Goal: Contribute content: Contribute content

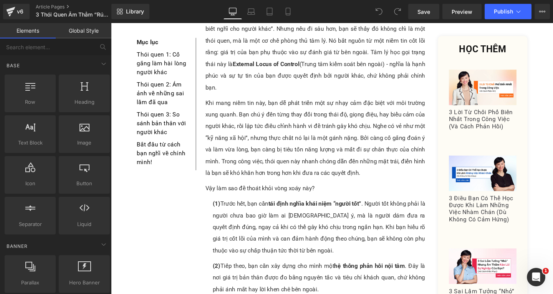
scroll to position [576, 0]
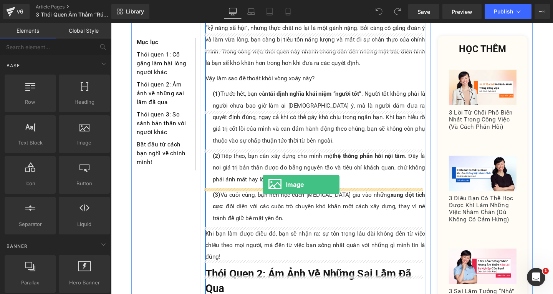
drag, startPoint x: 191, startPoint y: 163, endPoint x: 270, endPoint y: 193, distance: 84.5
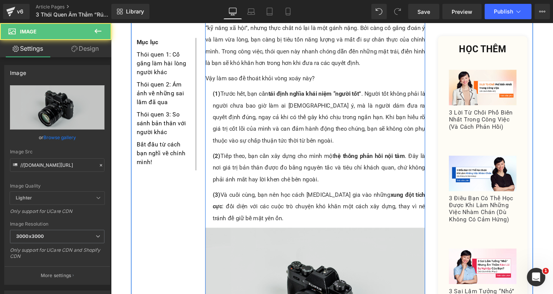
scroll to position [653, 0]
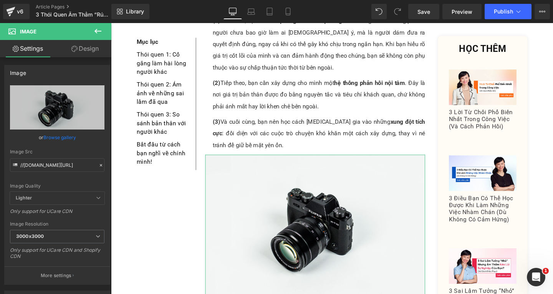
click at [74, 50] on icon at bounding box center [74, 49] width 6 height 6
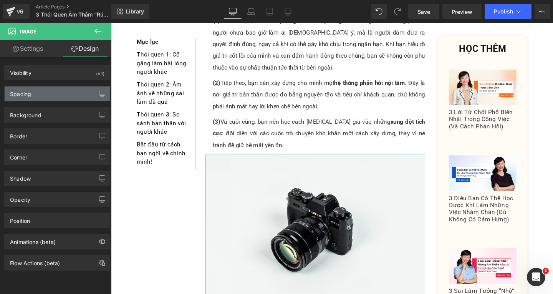
click at [40, 98] on div "Spacing" at bounding box center [57, 93] width 105 height 15
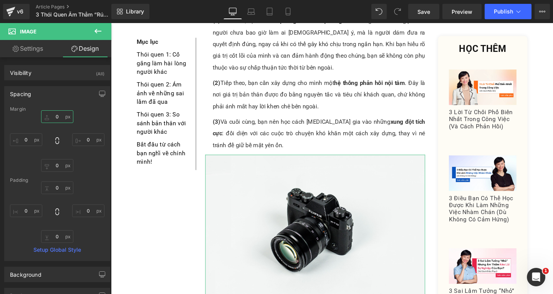
click at [61, 119] on input "0" at bounding box center [57, 116] width 32 height 13
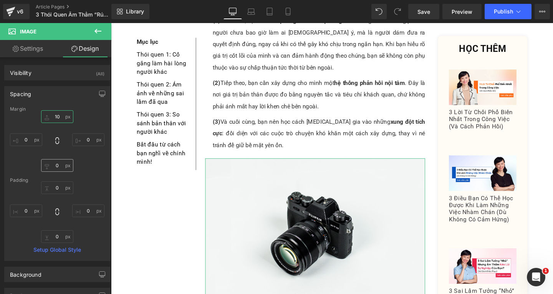
type input "10"
click at [56, 168] on input "0" at bounding box center [57, 165] width 32 height 13
type input "5"
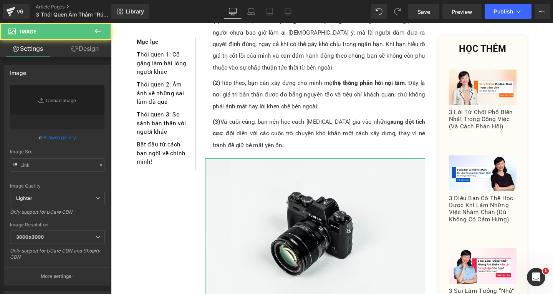
type input "//d1um8515vdn9kb.cloudfront.net/images/parallax.jpg"
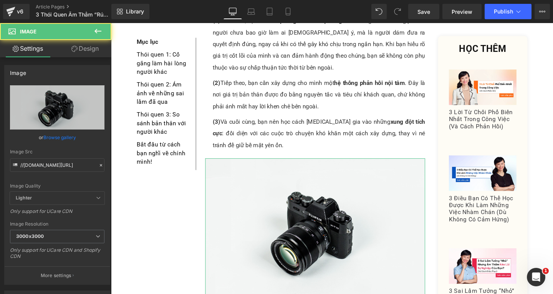
click at [89, 48] on link "Design" at bounding box center [85, 48] width 56 height 17
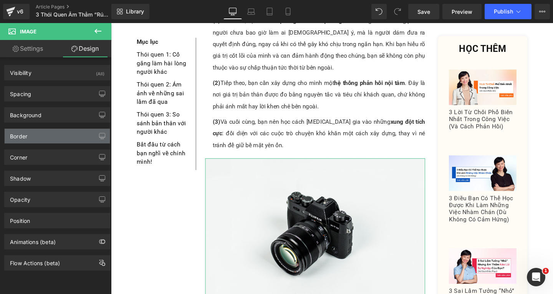
click at [56, 139] on div "Border" at bounding box center [57, 136] width 105 height 15
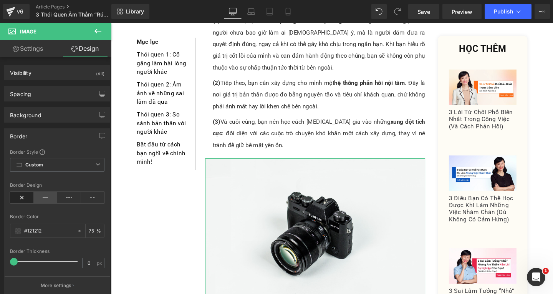
click at [39, 197] on icon at bounding box center [46, 198] width 24 height 12
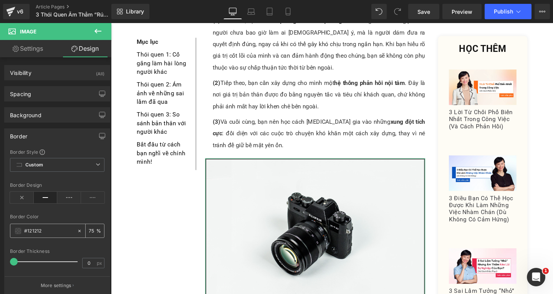
click at [94, 231] on div "75 %" at bounding box center [95, 230] width 18 height 13
click at [91, 232] on input "75" at bounding box center [93, 230] width 8 height 8
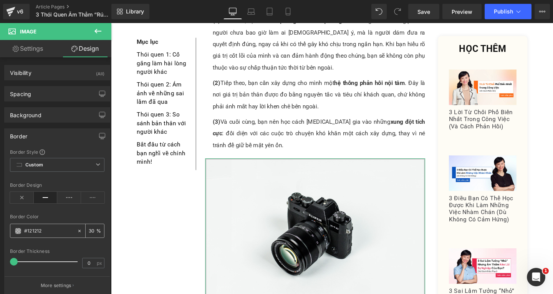
type input "30"
type input "1"
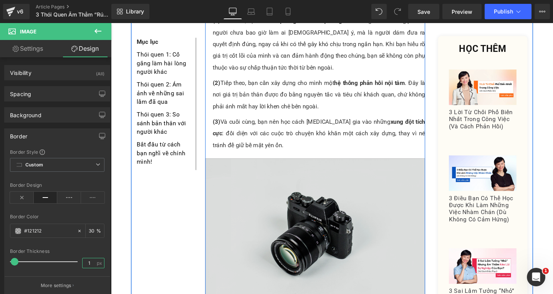
scroll to position [692, 0]
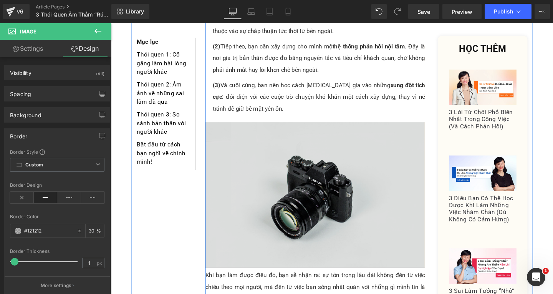
click at [295, 167] on img at bounding box center [325, 203] width 231 height 153
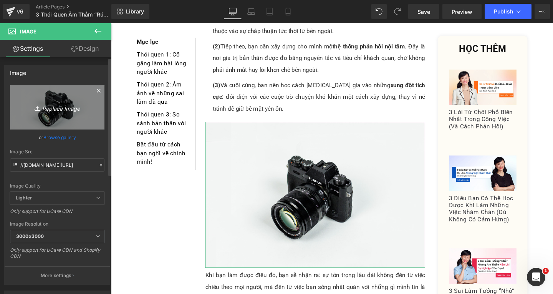
click at [54, 103] on icon "Replace Image" at bounding box center [57, 108] width 61 height 10
type input "C:\fakepath\_- visual selection.png"
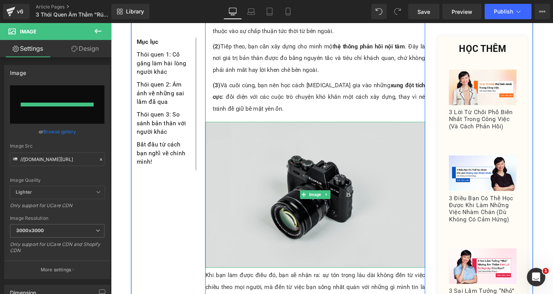
type input "https://ucarecdn.com/3419e930-d7f6-4031-85ef-a68c2fe268a4/-/format/auto/-/previ…"
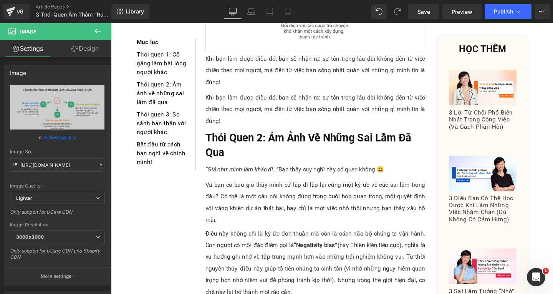
scroll to position [823, 0]
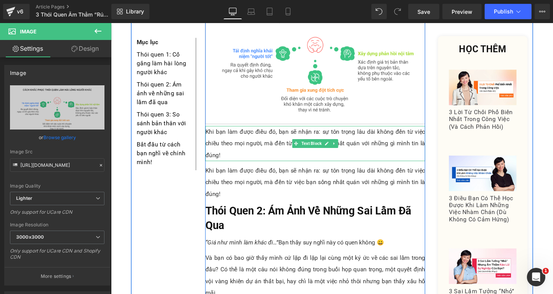
click at [262, 131] on div "Khi bạn làm được điều đó, bạn sẽ nhận ra: sự tôn trọng lâu dài không đến từ việ…" at bounding box center [325, 149] width 231 height 37
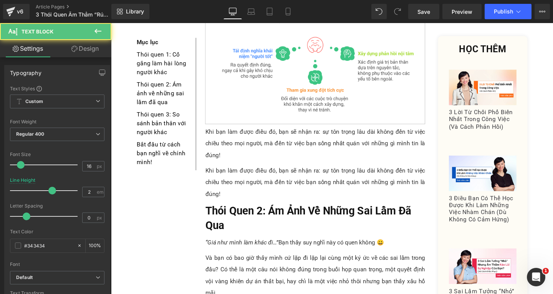
click at [83, 50] on link "Design" at bounding box center [85, 48] width 56 height 17
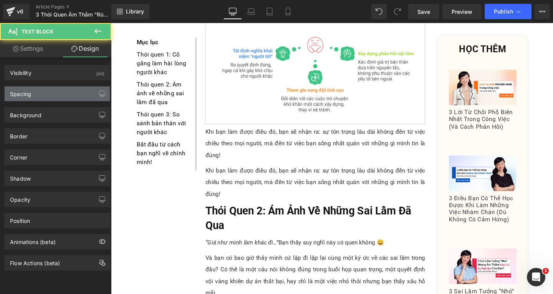
click at [40, 97] on div "Spacing" at bounding box center [57, 93] width 105 height 15
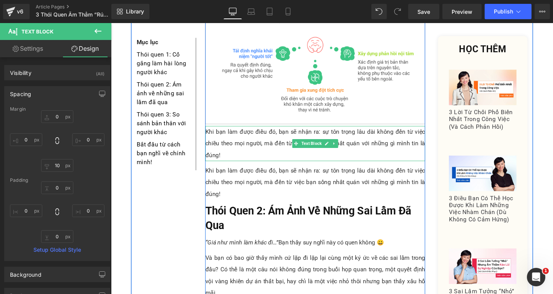
click at [276, 131] on div "Khi bạn làm được điều đó, bạn sẽ nhận ra: sự tôn trọng lâu dài không đến từ việ…" at bounding box center [325, 149] width 231 height 37
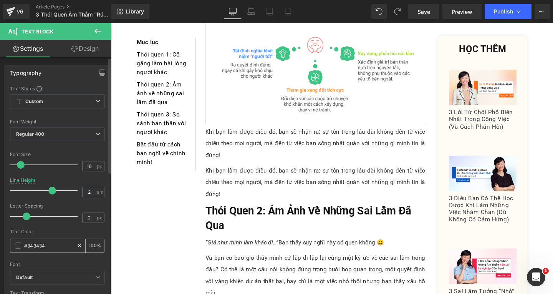
click at [90, 243] on input "100" at bounding box center [93, 245] width 8 height 8
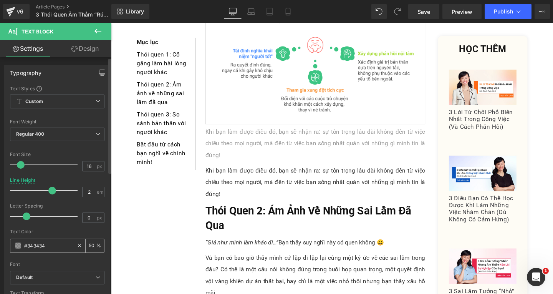
type input "50"
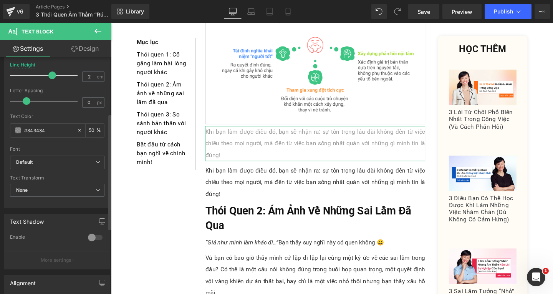
scroll to position [231, 0]
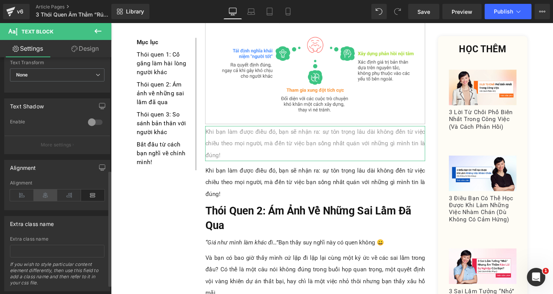
click at [47, 197] on icon at bounding box center [46, 195] width 24 height 12
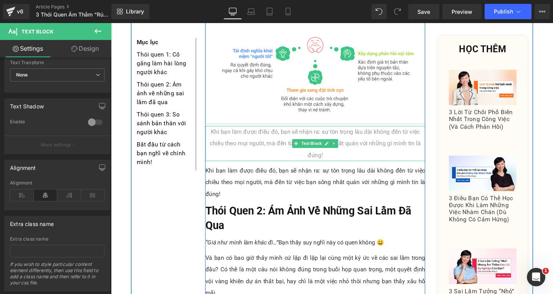
click at [287, 131] on div "Khi bạn làm được điều đó, bạn sẽ nhận ra: sự tôn trọng lâu dài không đến từ việ…" at bounding box center [325, 149] width 231 height 37
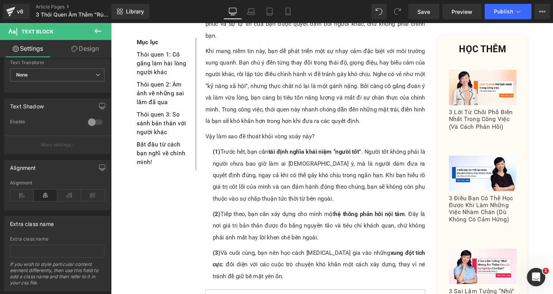
scroll to position [438, 0]
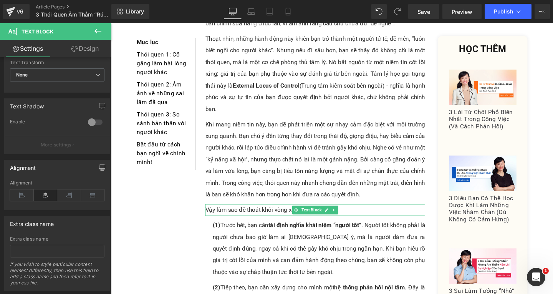
click at [244, 213] on div "Vậy làm sao để thoát khỏi vòng xoáy này?" at bounding box center [325, 219] width 231 height 12
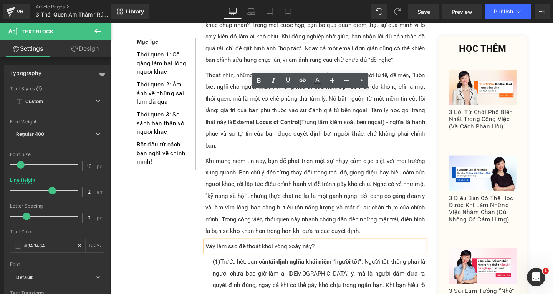
scroll to position [515, 0]
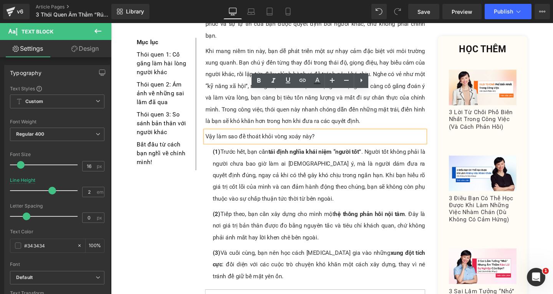
click at [264, 136] on div "Vậy làm sao để thoát khỏi vòng xoáy này?" at bounding box center [325, 142] width 231 height 12
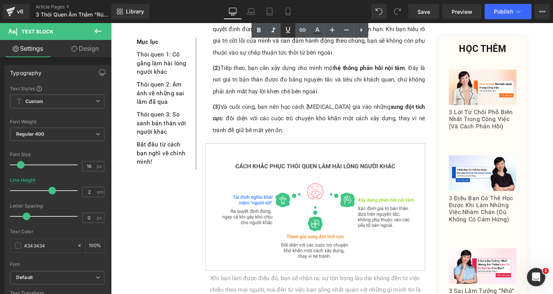
scroll to position [784, 0]
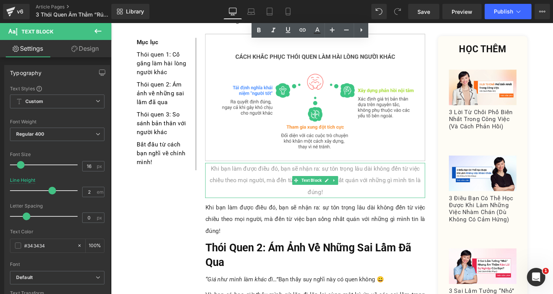
click at [281, 170] on div "Khi bạn làm được điều đó, bạn sẽ nhận ra: sự tôn trọng lâu dài không đến từ việ…" at bounding box center [325, 188] width 231 height 37
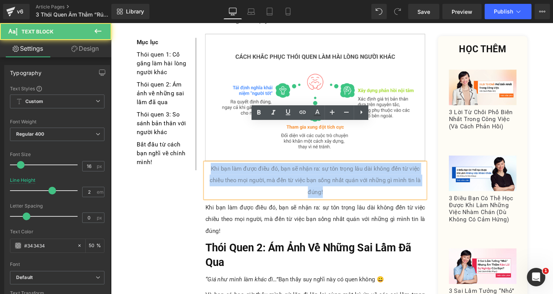
drag, startPoint x: 214, startPoint y: 133, endPoint x: 343, endPoint y: 169, distance: 134.5
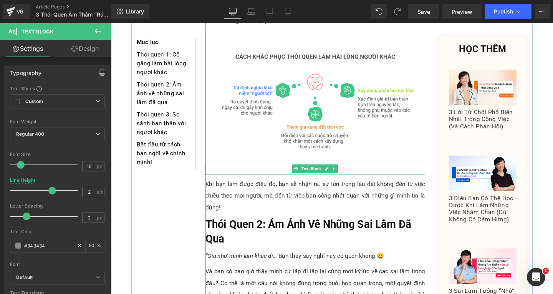
click at [320, 171] on span "Text Block" at bounding box center [322, 175] width 24 height 9
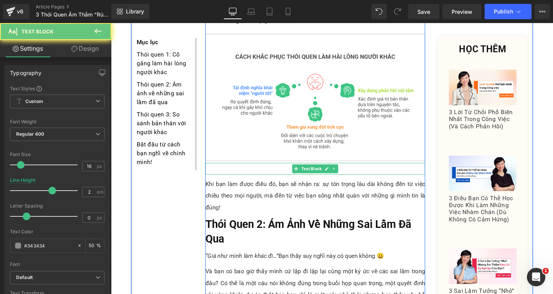
click at [384, 170] on div at bounding box center [325, 176] width 231 height 12
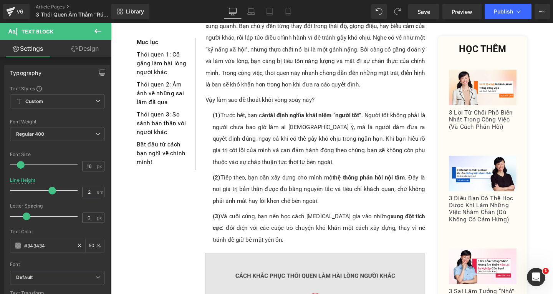
scroll to position [669, 0]
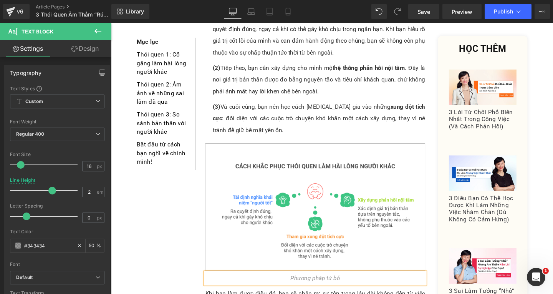
click at [377, 285] on div "Phương pháp từ bỏ" at bounding box center [325, 291] width 231 height 12
click at [299, 287] on icon "Phương pháp từ bỏ thói quen làm hài lòng người khác" at bounding box center [325, 290] width 145 height 7
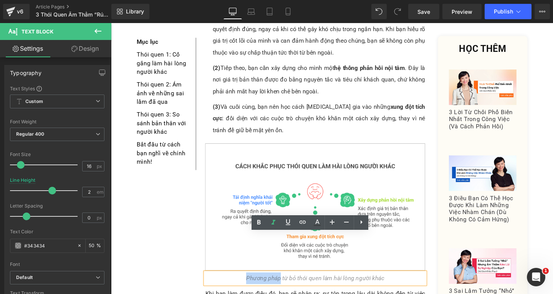
drag, startPoint x: 287, startPoint y: 250, endPoint x: 250, endPoint y: 249, distance: 37.7
click at [250, 285] on div "Phương pháp từ bỏ thói quen làm hài lòng người khác" at bounding box center [325, 291] width 231 height 12
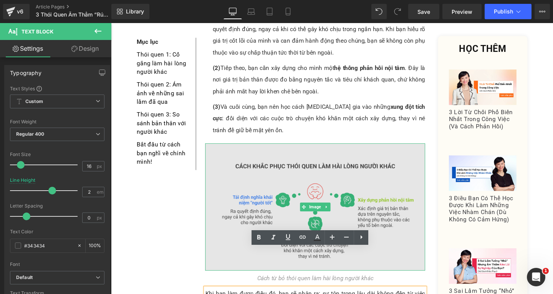
click at [367, 171] on img at bounding box center [325, 216] width 231 height 134
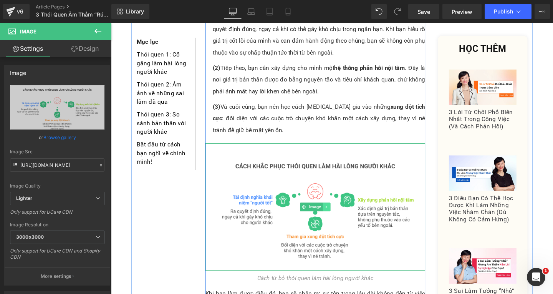
click at [337, 215] on icon at bounding box center [337, 216] width 1 height 3
click at [332, 214] on icon at bounding box center [334, 216] width 4 height 5
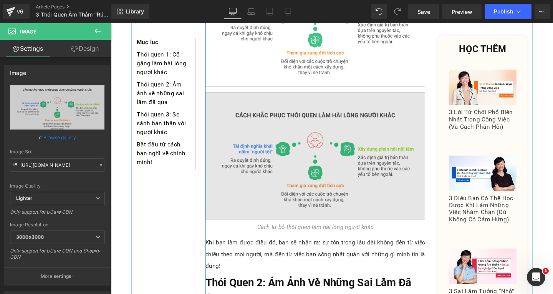
scroll to position [863, 0]
click at [344, 145] on img at bounding box center [325, 162] width 231 height 134
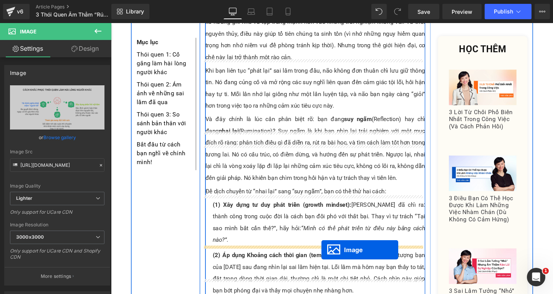
scroll to position [1162, 0]
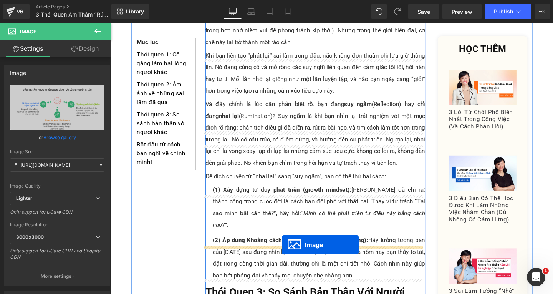
drag, startPoint x: 310, startPoint y: 121, endPoint x: 291, endPoint y: 256, distance: 136.7
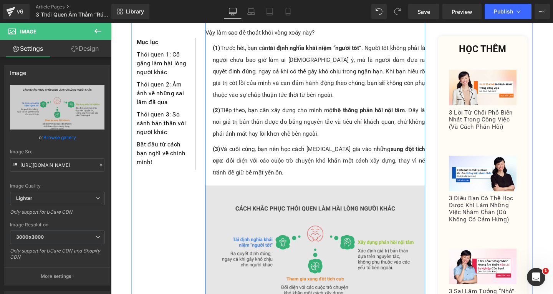
scroll to position [701, 0]
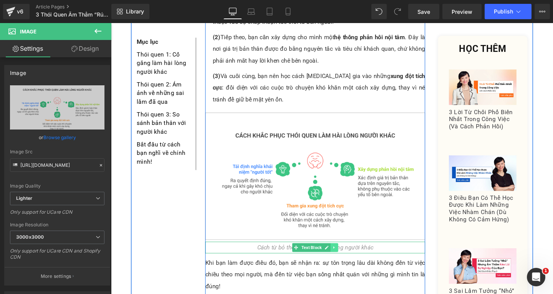
click at [345, 257] on icon at bounding box center [346, 259] width 4 height 5
click at [340, 257] on icon at bounding box center [342, 259] width 4 height 4
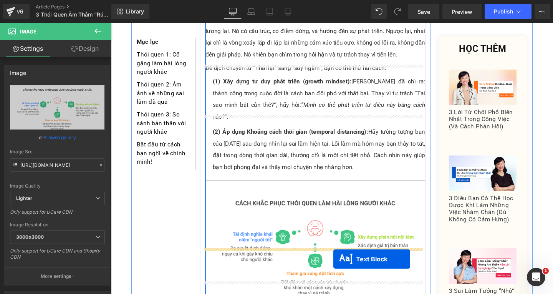
scroll to position [1305, 0]
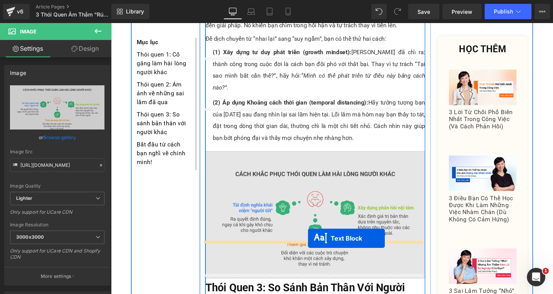
drag, startPoint x: 305, startPoint y: 61, endPoint x: 318, endPoint y: 249, distance: 188.7
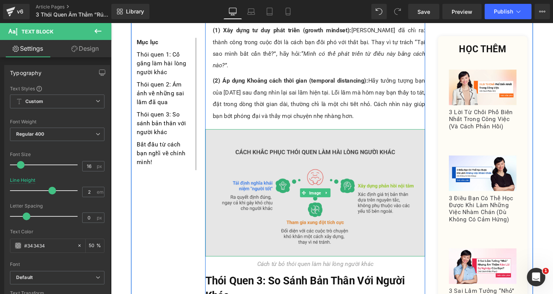
scroll to position [1228, 0]
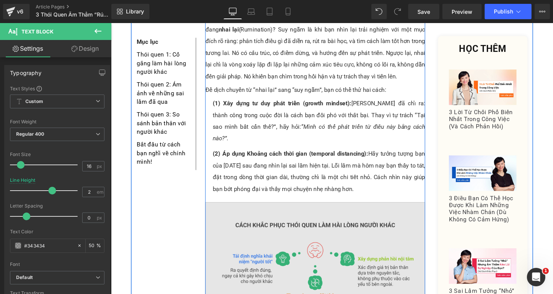
click at [272, 217] on img at bounding box center [325, 278] width 231 height 134
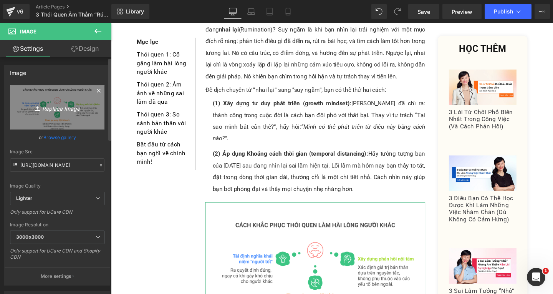
click at [54, 112] on icon "Replace Image" at bounding box center [57, 108] width 61 height 10
type input "C:\fakepath\MChau Draft (1).png"
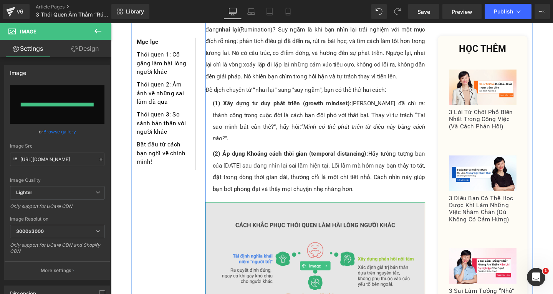
type input "https://ucarecdn.com/c8395a13-72b2-4e2a-96c1-8fd012f77459/-/format/auto/-/previ…"
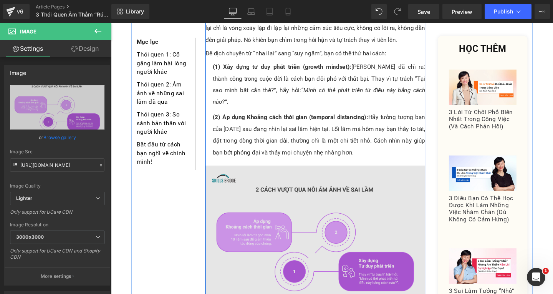
scroll to position [1382, 0]
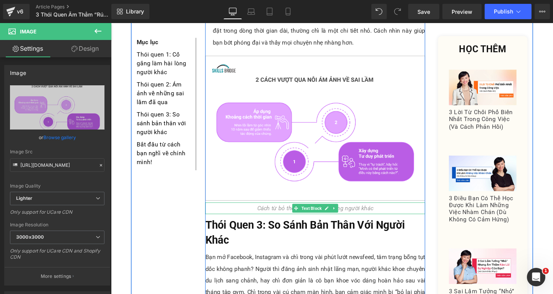
click at [289, 214] on icon "Cách từ bỏ thói quen làm hài lòng người khác" at bounding box center [326, 217] width 122 height 7
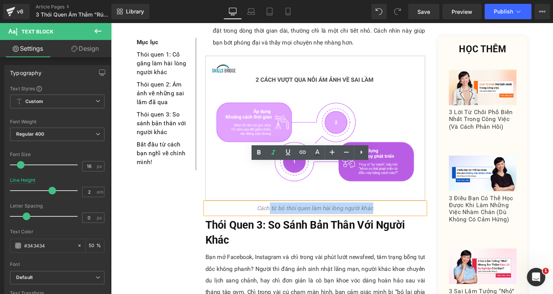
drag, startPoint x: 277, startPoint y: 177, endPoint x: 388, endPoint y: 179, distance: 110.7
click at [388, 212] on div "Cách từ bỏ thói quen làm hài lòng người khác" at bounding box center [325, 218] width 231 height 12
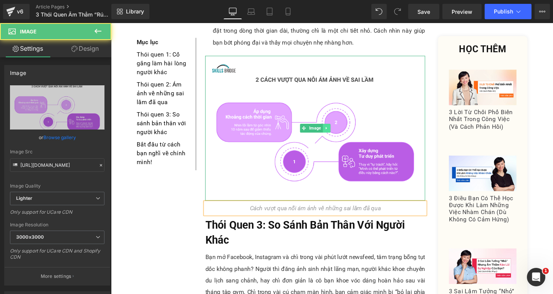
click at [336, 131] on icon at bounding box center [338, 133] width 4 height 5
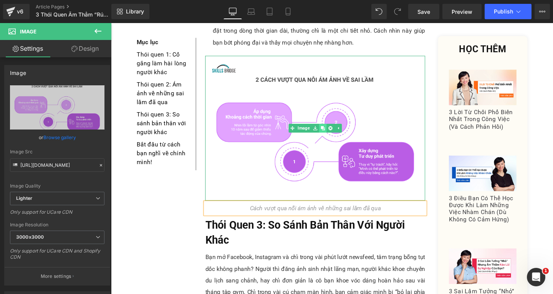
click at [332, 132] on icon at bounding box center [334, 134] width 4 height 4
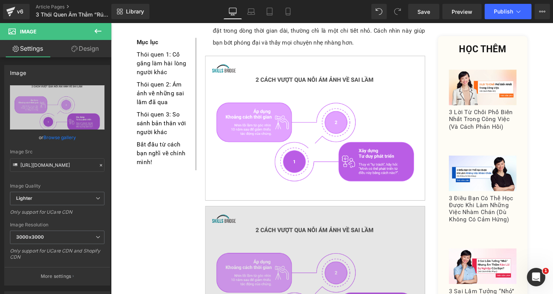
scroll to position [1497, 0]
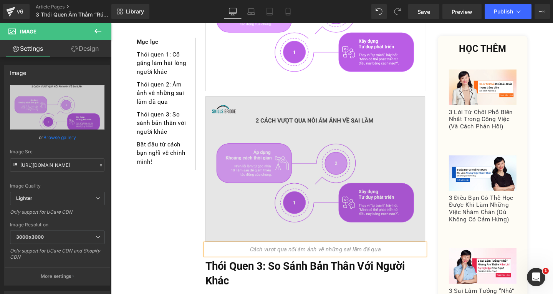
click at [328, 157] on img at bounding box center [325, 176] width 231 height 152
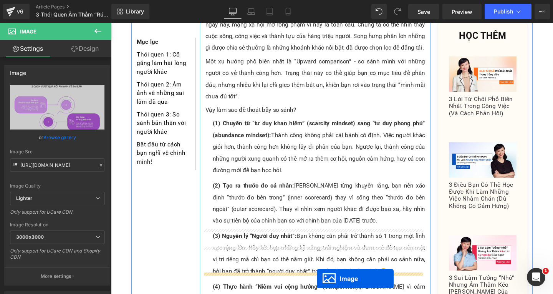
scroll to position [1905, 0]
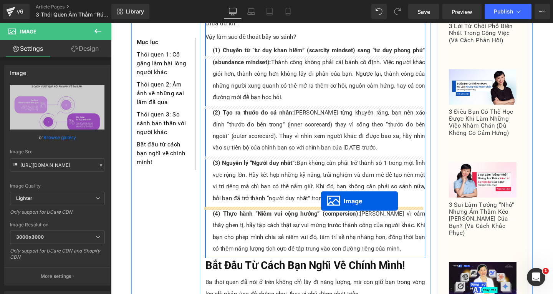
drag, startPoint x: 313, startPoint y: 135, endPoint x: 332, endPoint y: 210, distance: 77.7
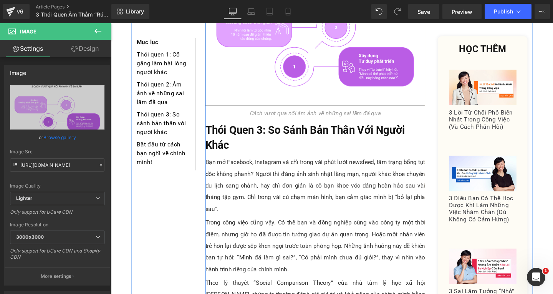
scroll to position [1405, 0]
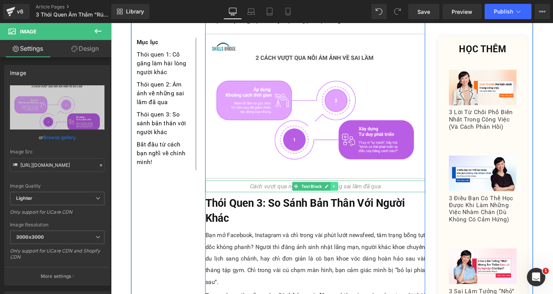
click at [345, 192] on icon at bounding box center [346, 194] width 4 height 5
click at [341, 190] on link at bounding box center [342, 194] width 8 height 9
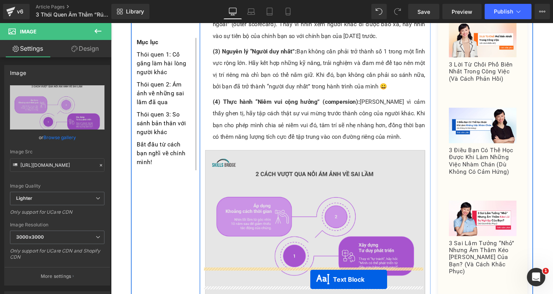
scroll to position [2035, 0]
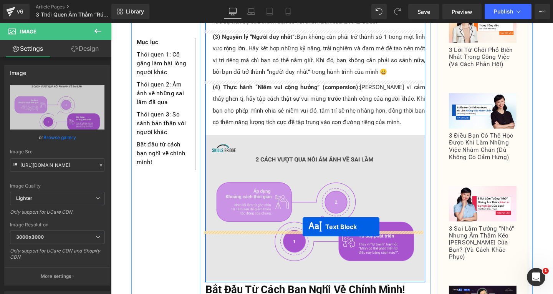
drag, startPoint x: 305, startPoint y: 171, endPoint x: 313, endPoint y: 237, distance: 67.0
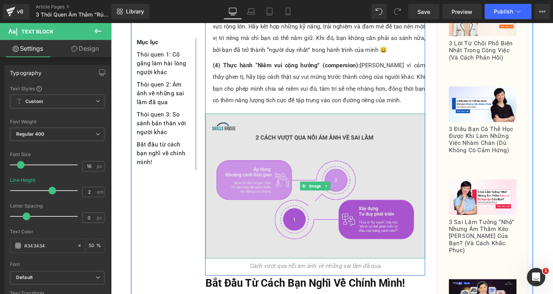
click at [325, 118] on img at bounding box center [325, 194] width 231 height 152
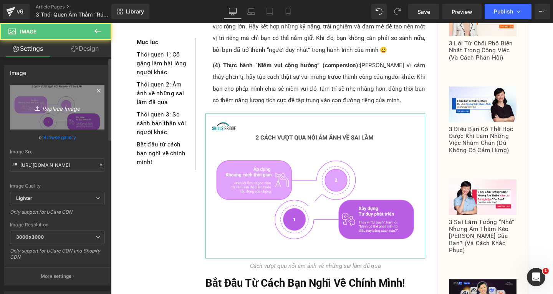
click at [54, 106] on icon "Replace Image" at bounding box center [57, 108] width 61 height 10
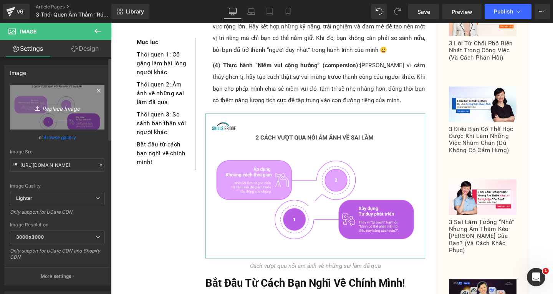
type input "C:\fakepath\MChau Draft (2).png"
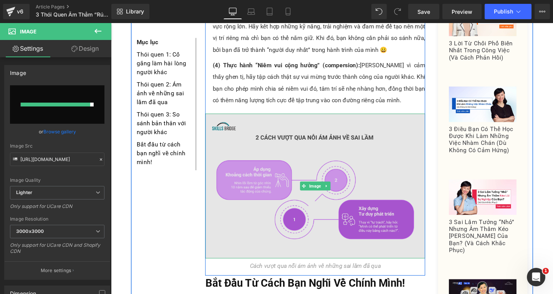
type input "https://ucarecdn.com/a5463ef9-e00c-4437-9454-d9b97412ea7c/-/format/auto/-/previ…"
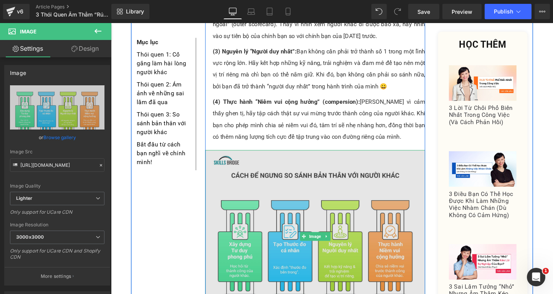
scroll to position [2074, 0]
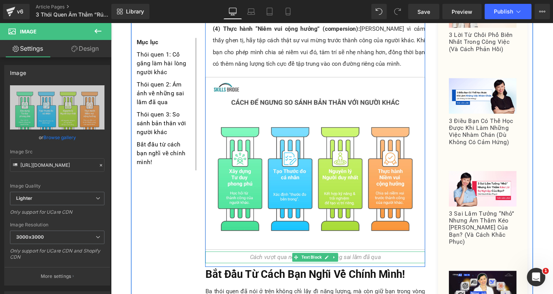
click at [288, 265] on icon "Cách vượt qua nỗi ám ảnh về những sai lầm đã qua" at bounding box center [326, 268] width 138 height 7
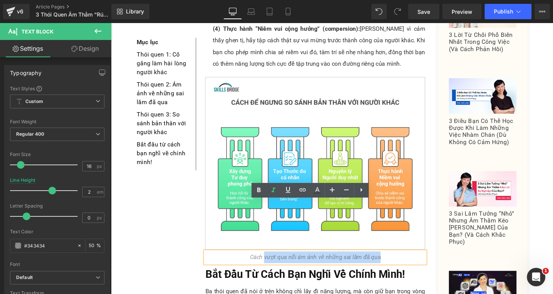
drag, startPoint x: 270, startPoint y: 215, endPoint x: 397, endPoint y: 215, distance: 126.8
click at [397, 263] on div "Cách vượt qua nỗi ám ảnh về những sai lầm đã qua" at bounding box center [325, 269] width 231 height 12
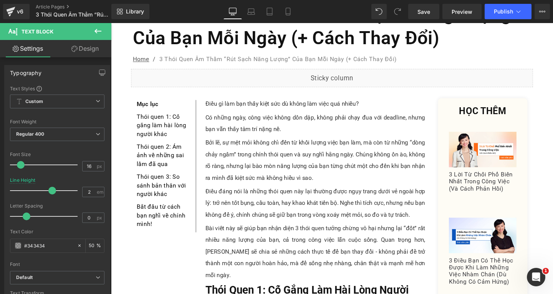
scroll to position [0, 0]
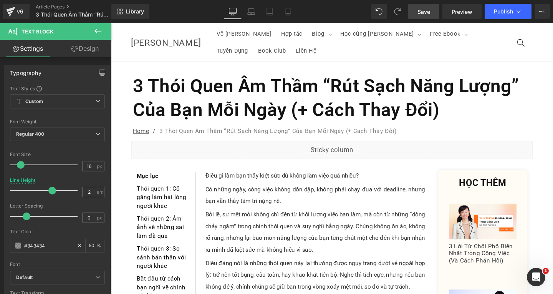
click at [425, 9] on span "Save" at bounding box center [424, 12] width 13 height 8
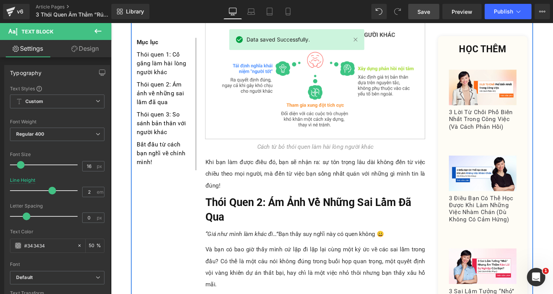
scroll to position [922, 0]
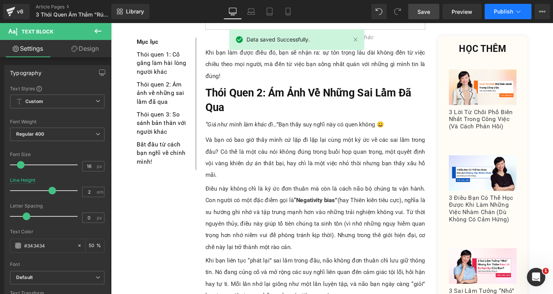
click at [499, 6] on button "Publish" at bounding box center [508, 11] width 47 height 15
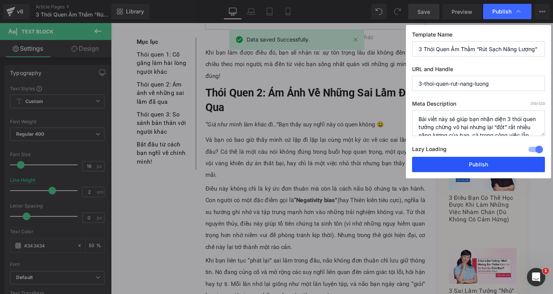
click at [486, 168] on button "Publish" at bounding box center [478, 164] width 133 height 15
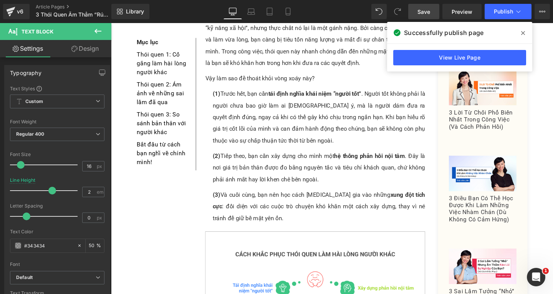
scroll to position [653, 0]
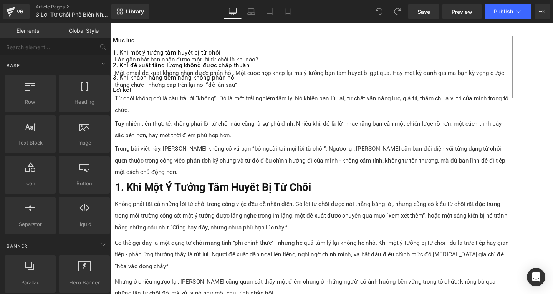
scroll to position [576, 0]
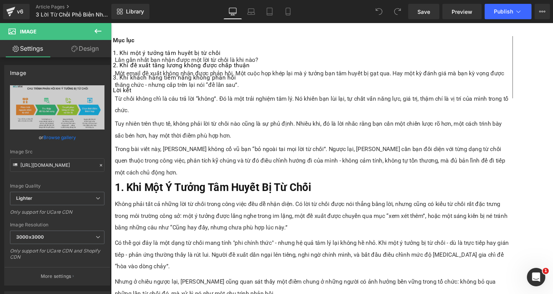
scroll to position [0, 0]
click at [85, 54] on link "Design" at bounding box center [85, 48] width 56 height 17
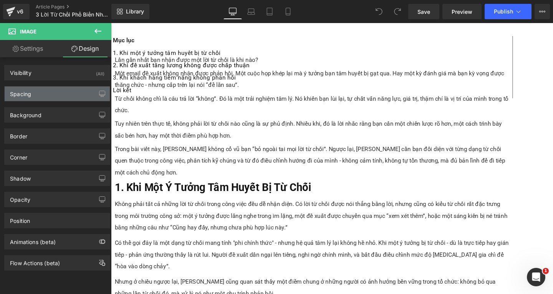
click at [59, 96] on div "Spacing" at bounding box center [57, 93] width 105 height 15
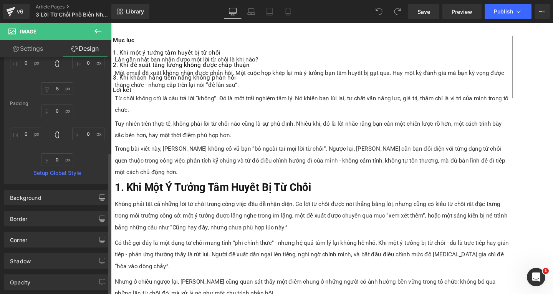
scroll to position [158, 0]
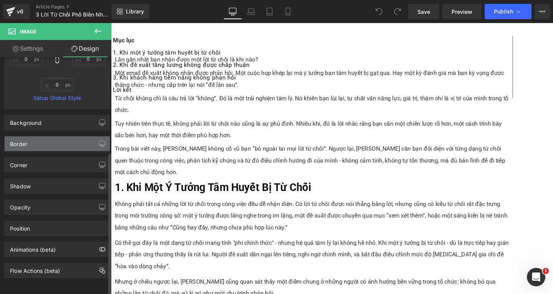
click at [54, 140] on div "Border" at bounding box center [57, 143] width 105 height 15
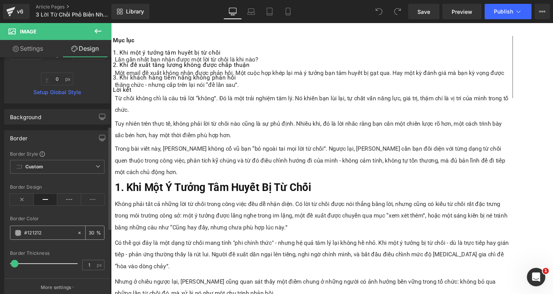
click at [51, 232] on input "#121212" at bounding box center [48, 233] width 49 height 8
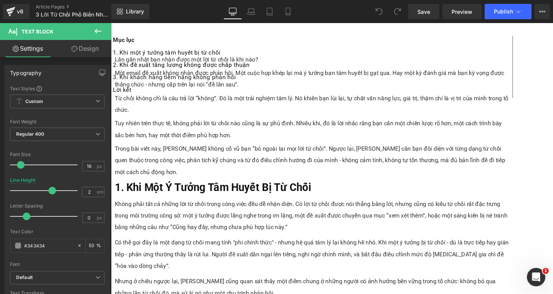
drag, startPoint x: 92, startPoint y: 46, endPoint x: 56, endPoint y: 80, distance: 49.8
click at [92, 46] on link "Design" at bounding box center [85, 48] width 56 height 17
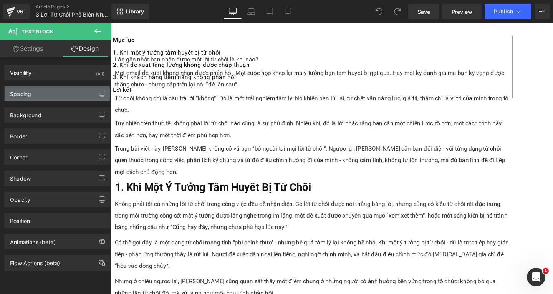
click at [48, 93] on div "Spacing" at bounding box center [57, 93] width 105 height 15
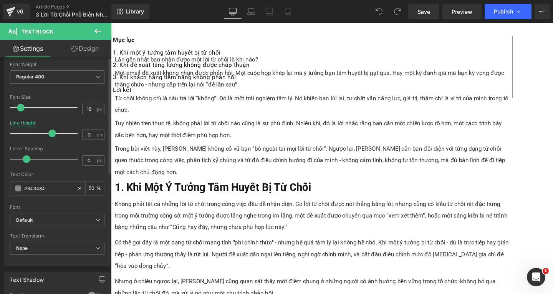
scroll to position [0, 0]
